Goal: Transaction & Acquisition: Purchase product/service

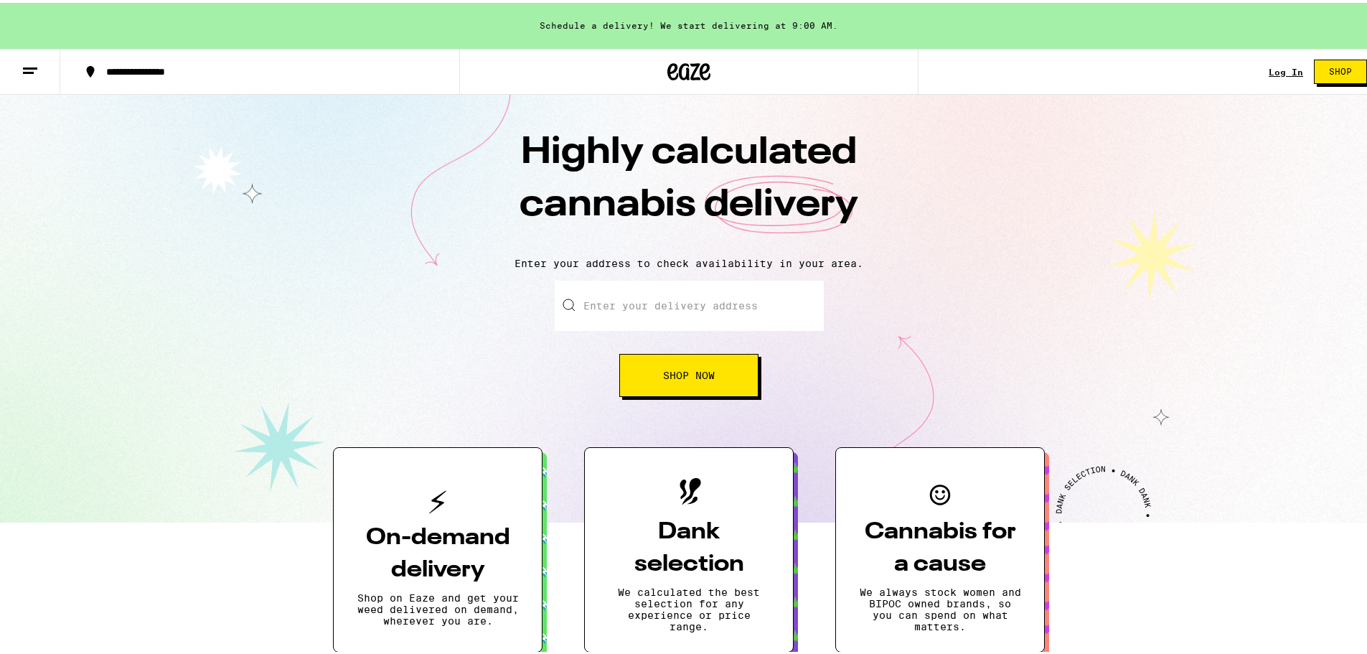
click at [668, 322] on input "Enter your delivery address" at bounding box center [689, 303] width 269 height 50
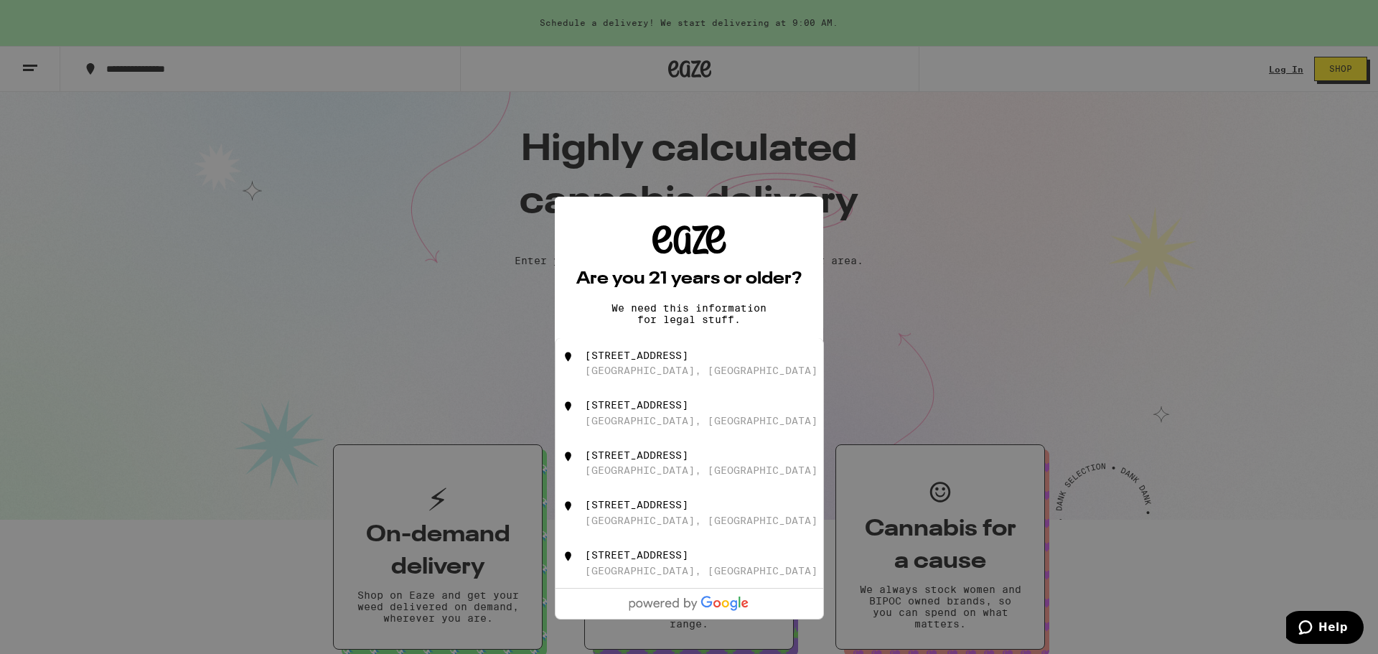
click at [664, 370] on div "[GEOGRAPHIC_DATA], [GEOGRAPHIC_DATA]" at bounding box center [701, 370] width 233 height 11
type input "[STREET_ADDRESS]"
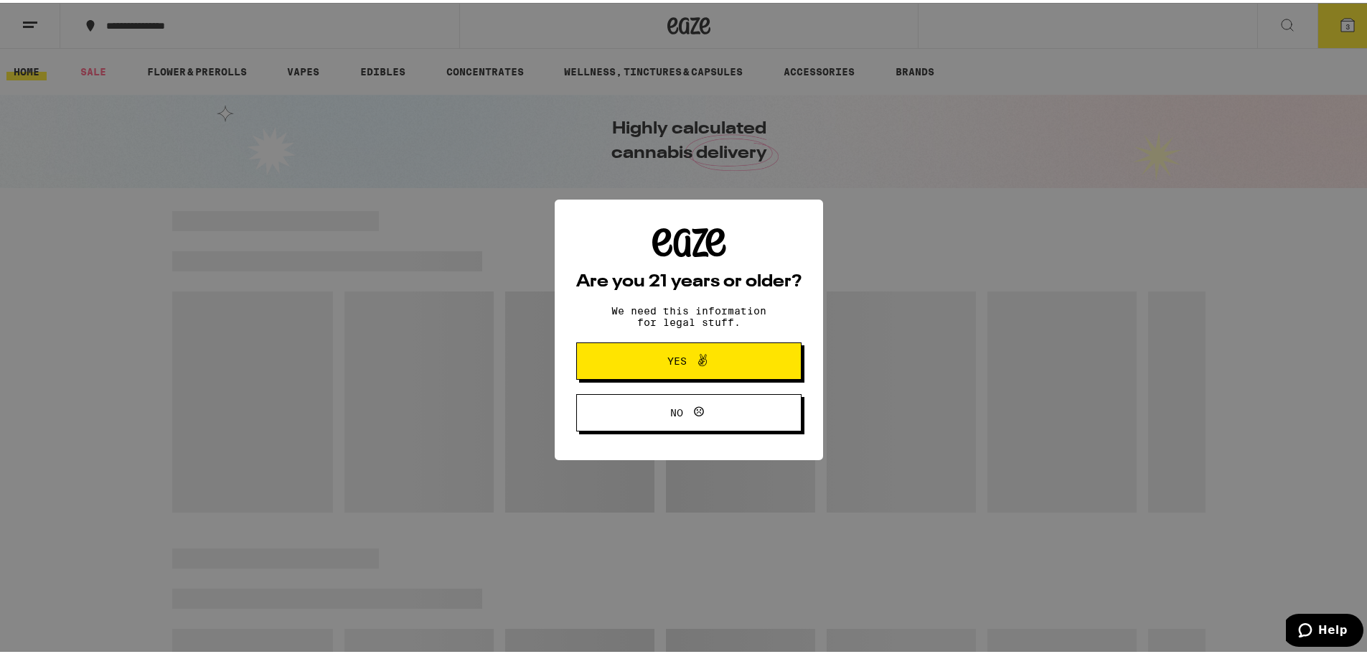
click at [670, 363] on span "Yes" at bounding box center [677, 358] width 19 height 10
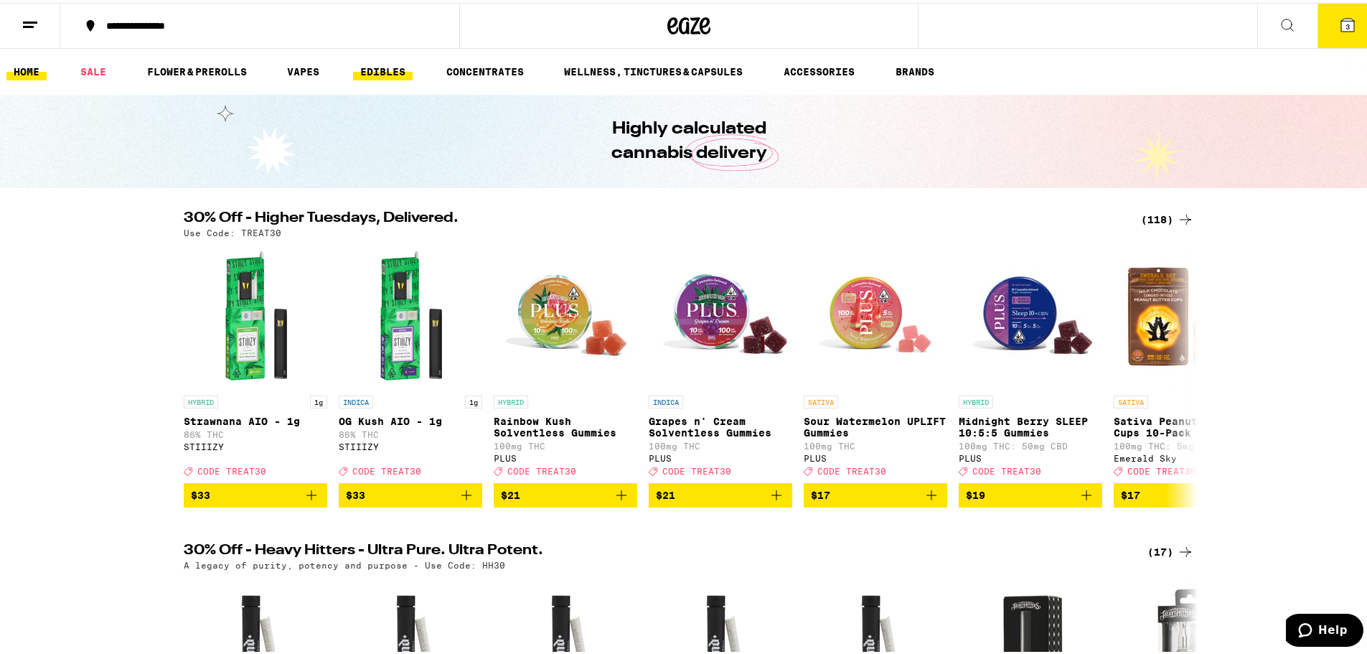
click at [393, 67] on link "EDIBLES" at bounding box center [383, 68] width 60 height 17
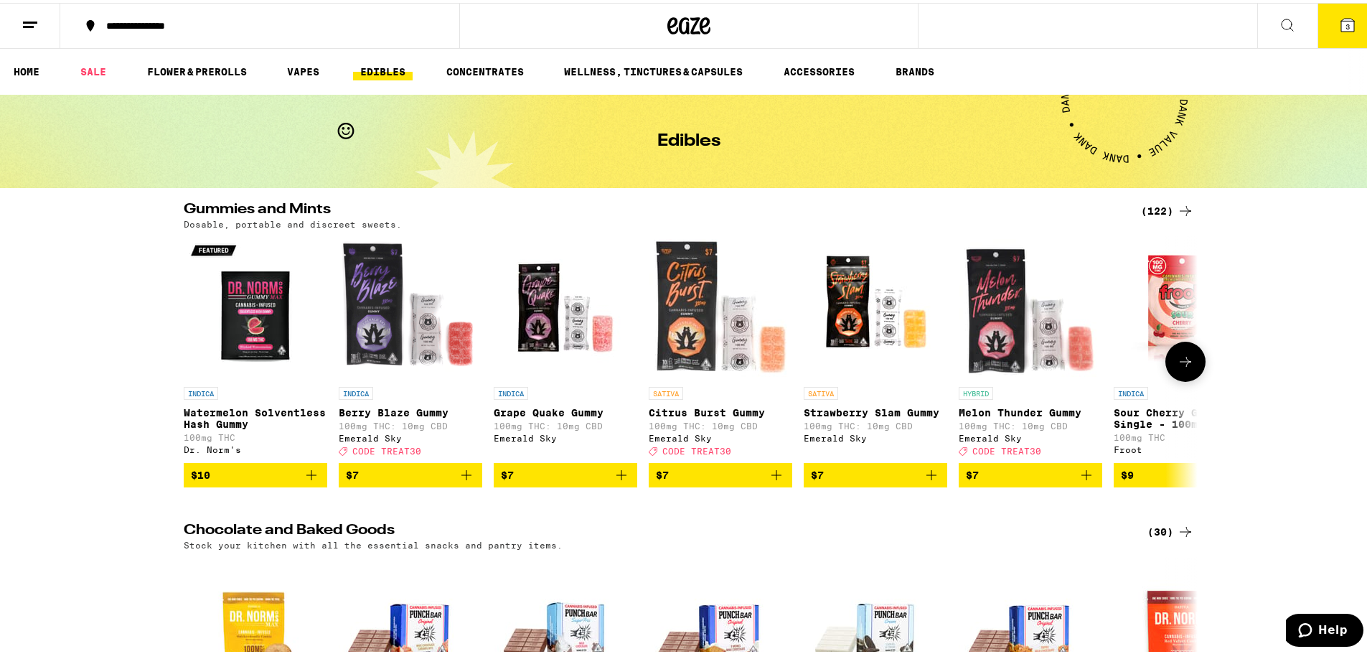
click at [1185, 379] on button at bounding box center [1186, 359] width 40 height 40
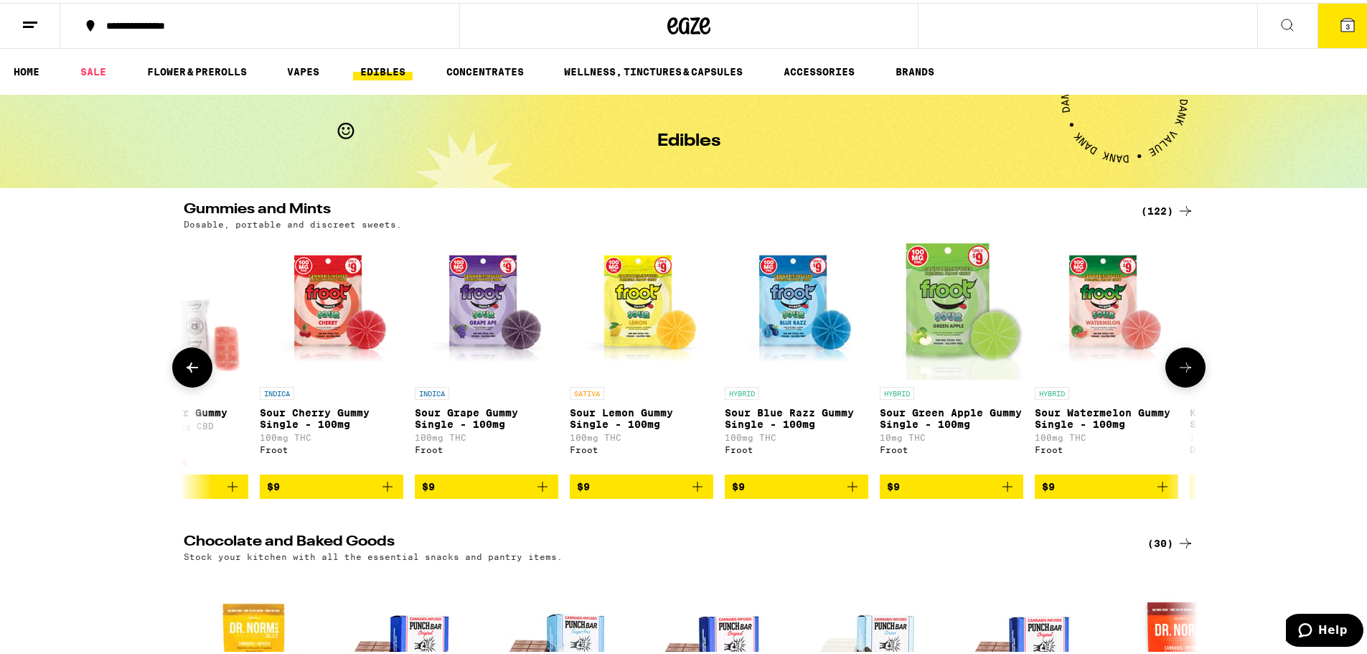
click at [1184, 373] on icon at bounding box center [1185, 364] width 17 height 17
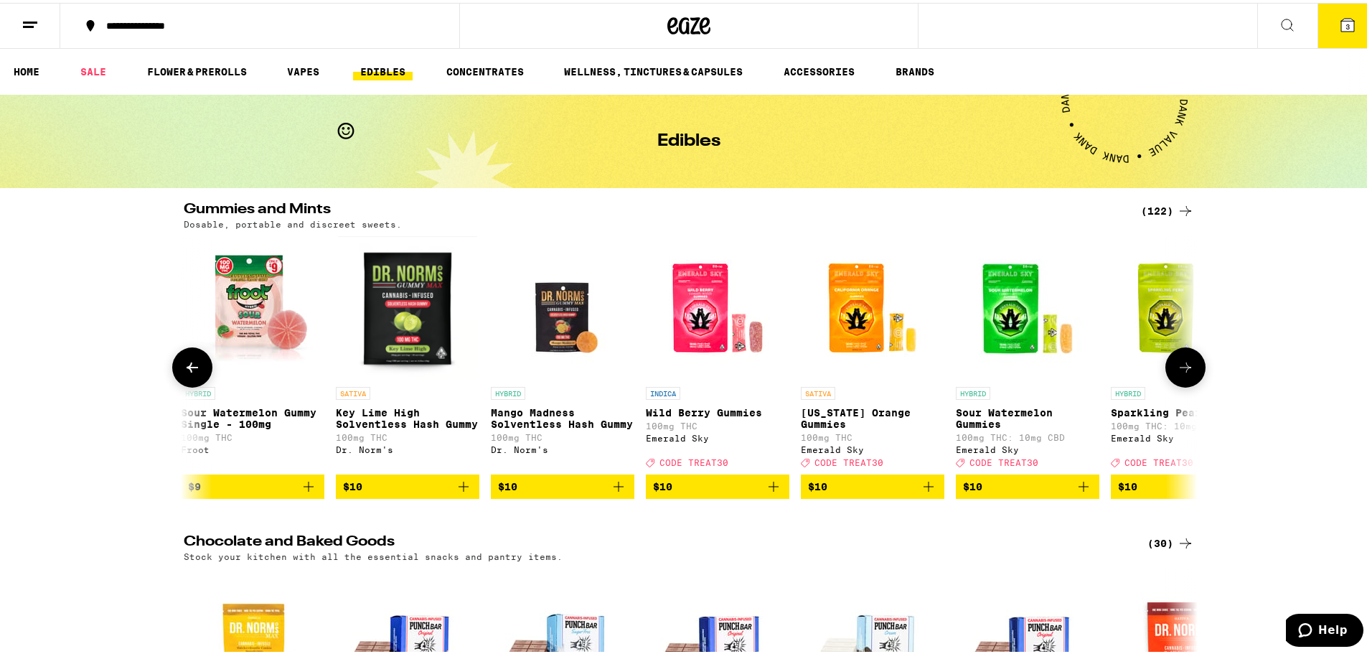
click at [1184, 370] on icon at bounding box center [1185, 364] width 17 height 17
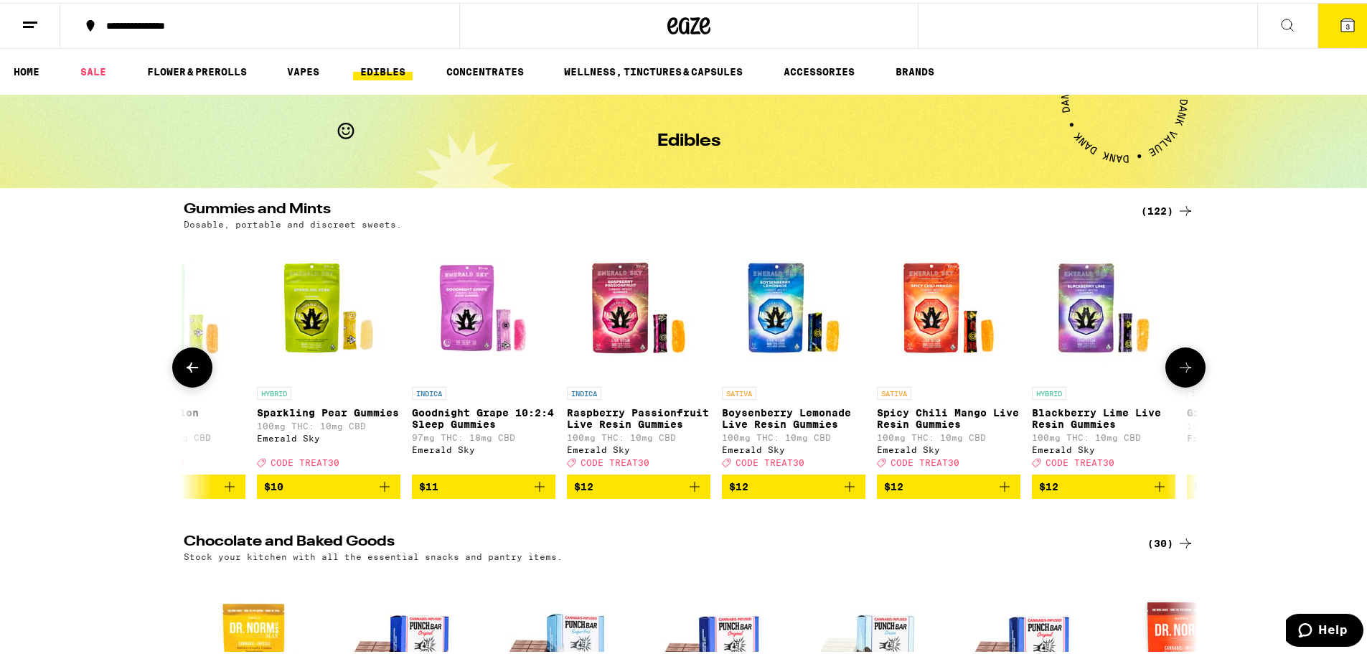
click at [1184, 369] on icon at bounding box center [1185, 364] width 17 height 17
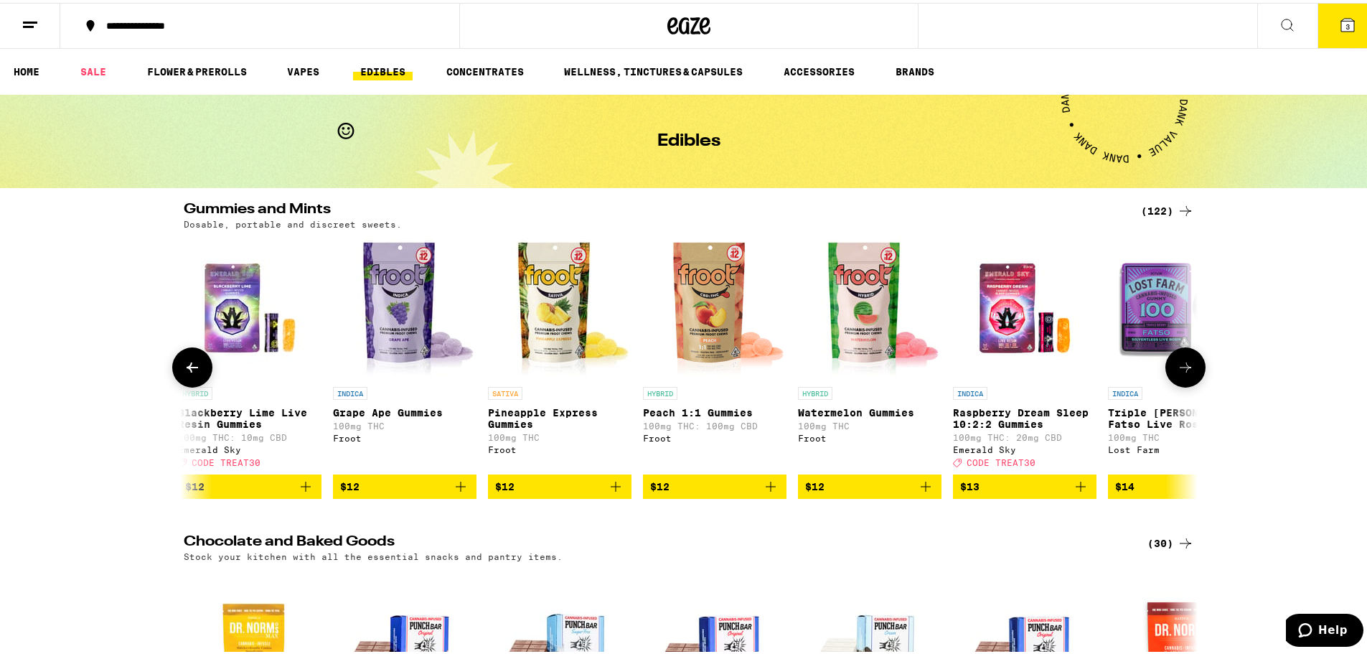
click at [1183, 367] on icon at bounding box center [1185, 364] width 17 height 17
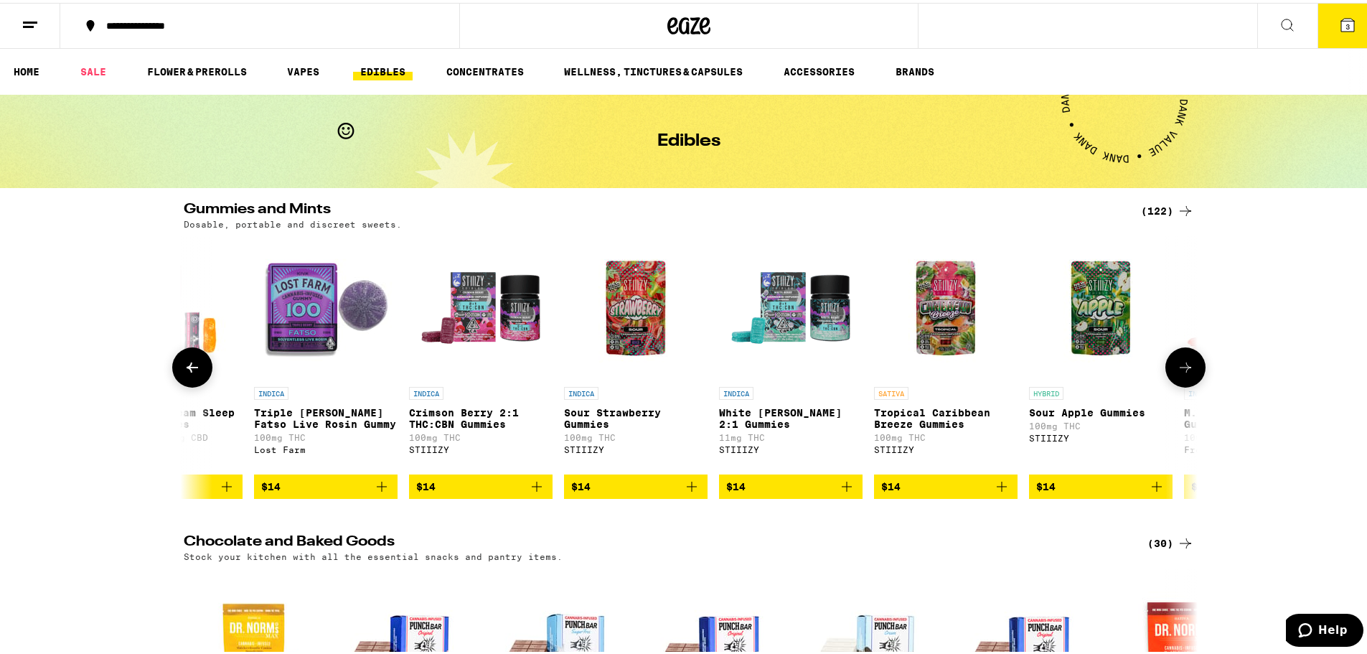
click at [1183, 366] on icon at bounding box center [1185, 364] width 17 height 17
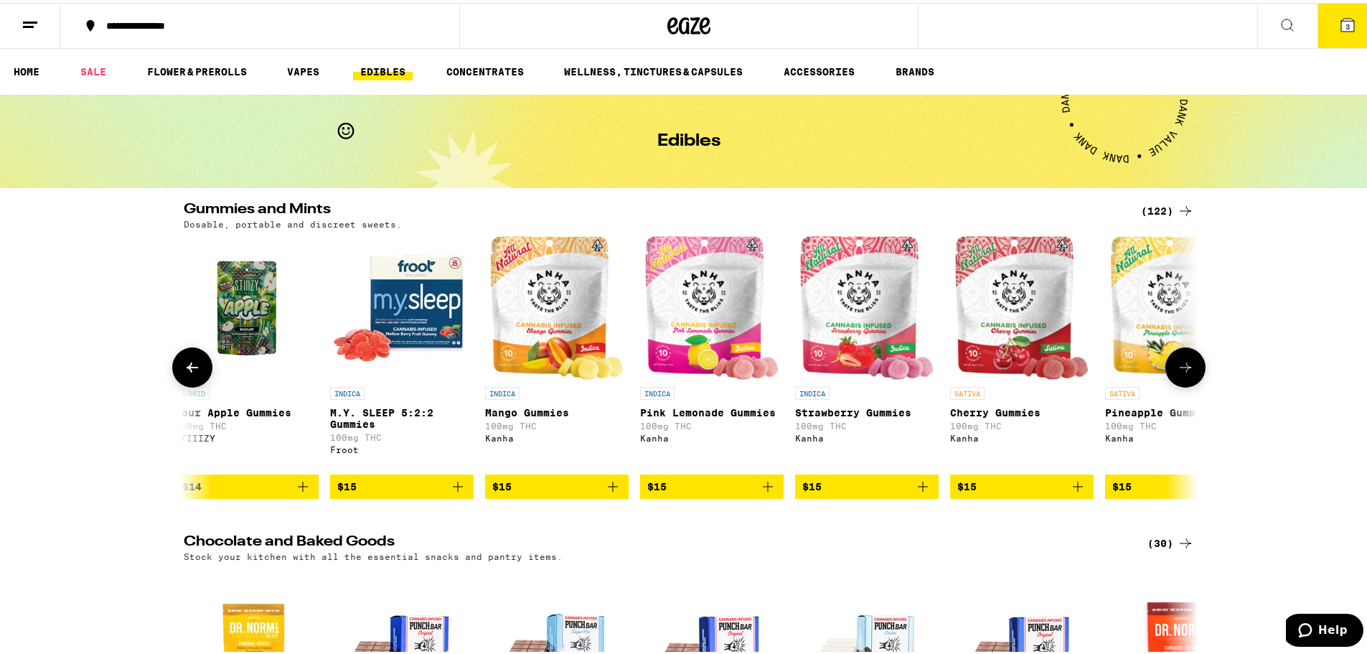
click at [1182, 365] on icon at bounding box center [1185, 364] width 17 height 17
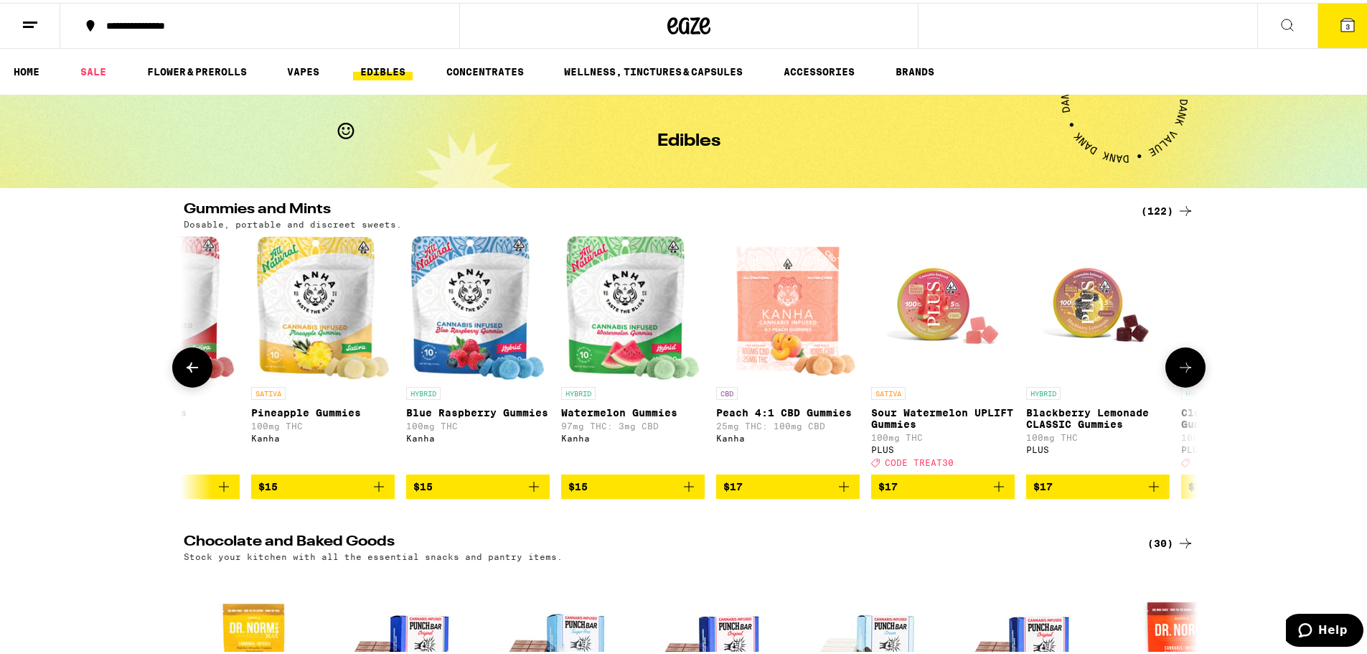
click at [1182, 364] on icon at bounding box center [1185, 364] width 17 height 17
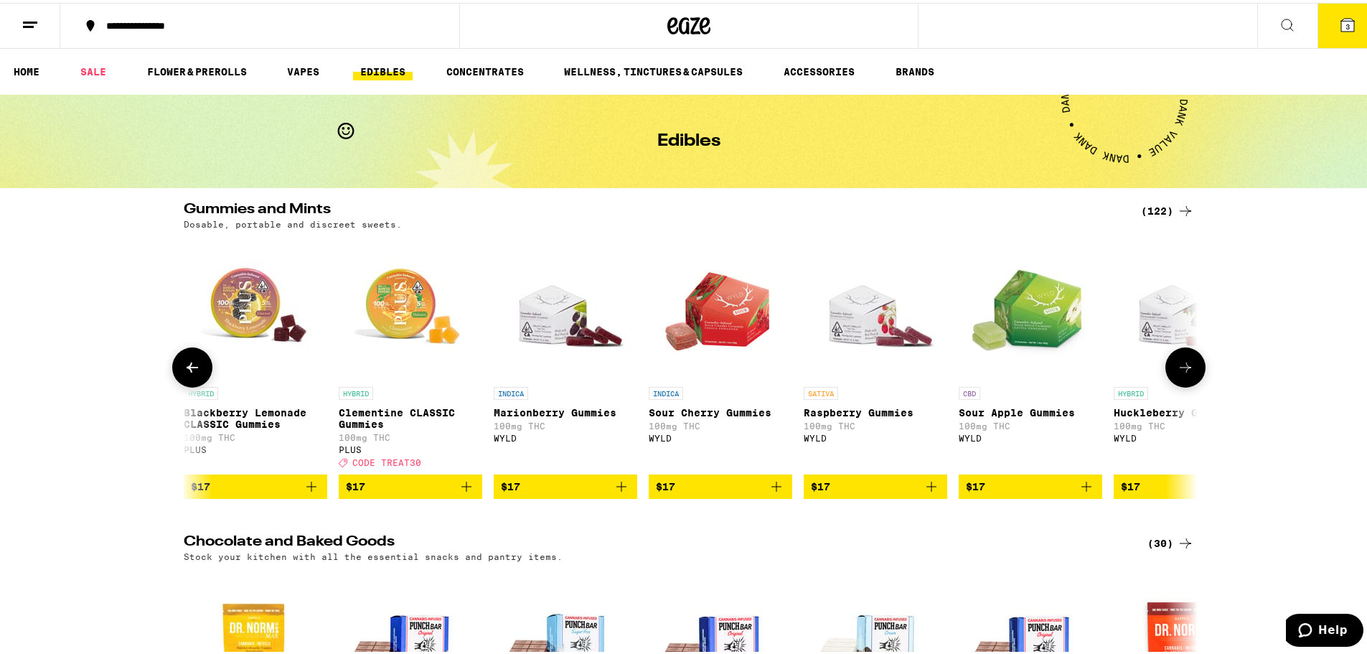
scroll to position [0, 6834]
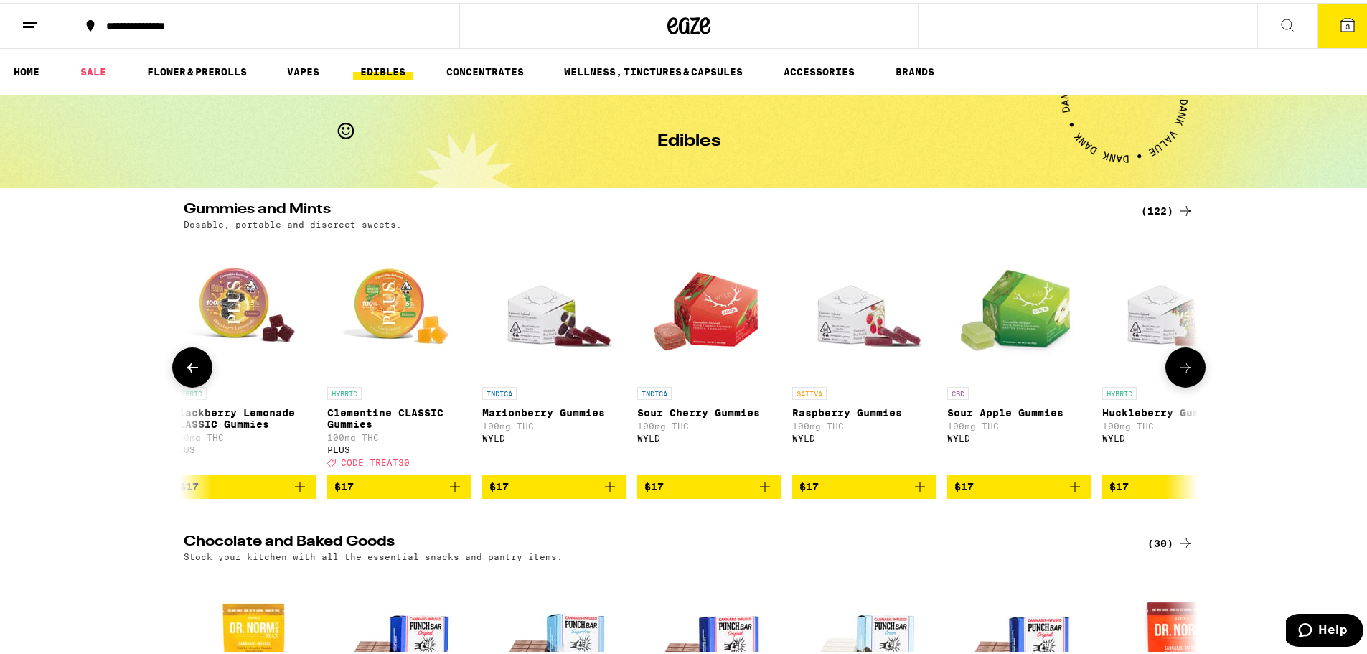
click at [1166, 355] on div at bounding box center [1186, 365] width 40 height 40
click at [1180, 368] on icon at bounding box center [1185, 364] width 17 height 17
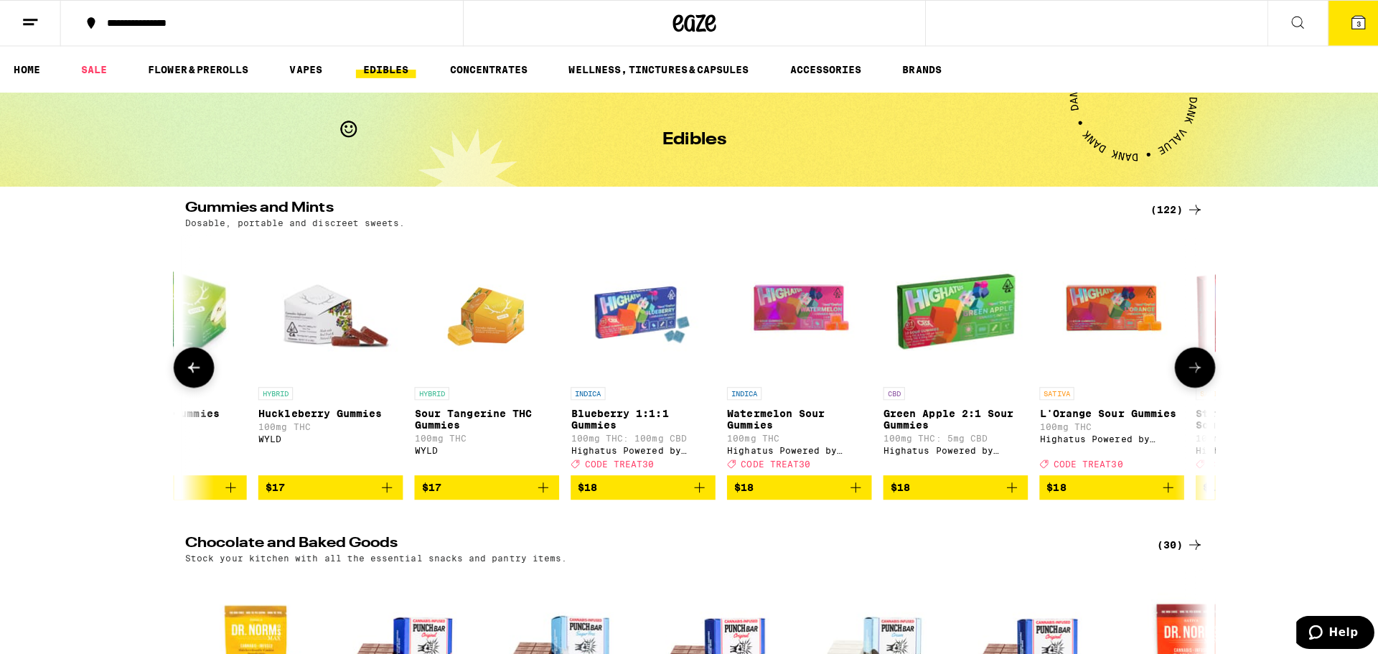
scroll to position [0, 7688]
